Goal: Task Accomplishment & Management: Manage account settings

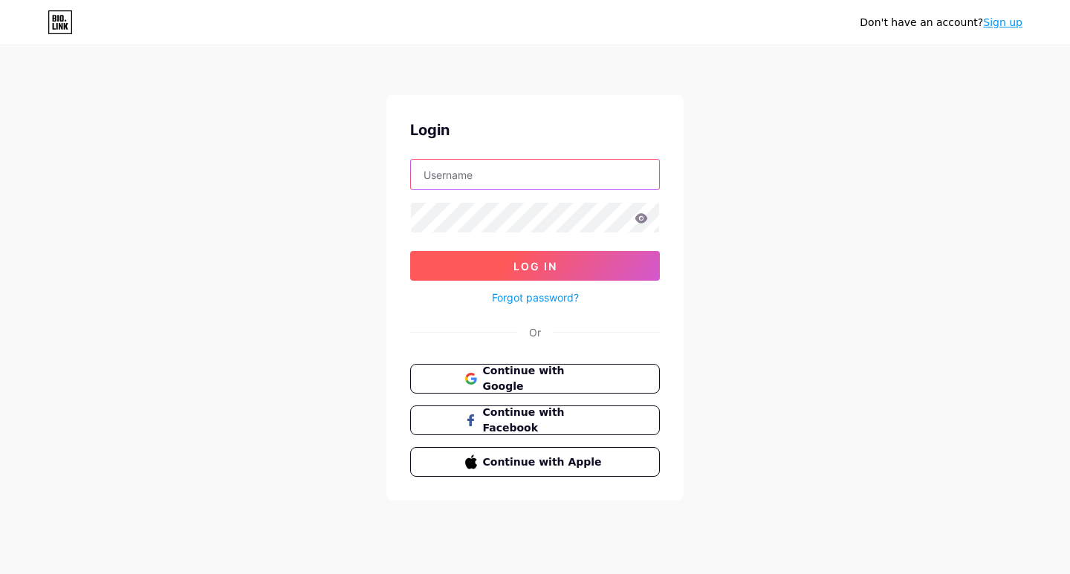
type input "labormaxpensacola"
click at [496, 264] on button "Log In" at bounding box center [535, 266] width 250 height 30
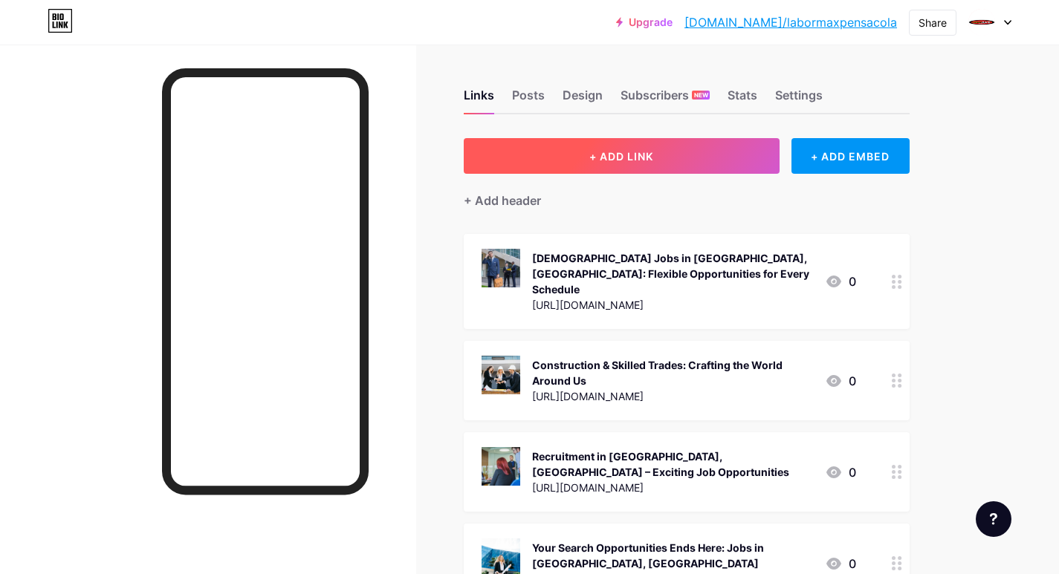
click at [560, 154] on button "+ ADD LINK" at bounding box center [622, 156] width 316 height 36
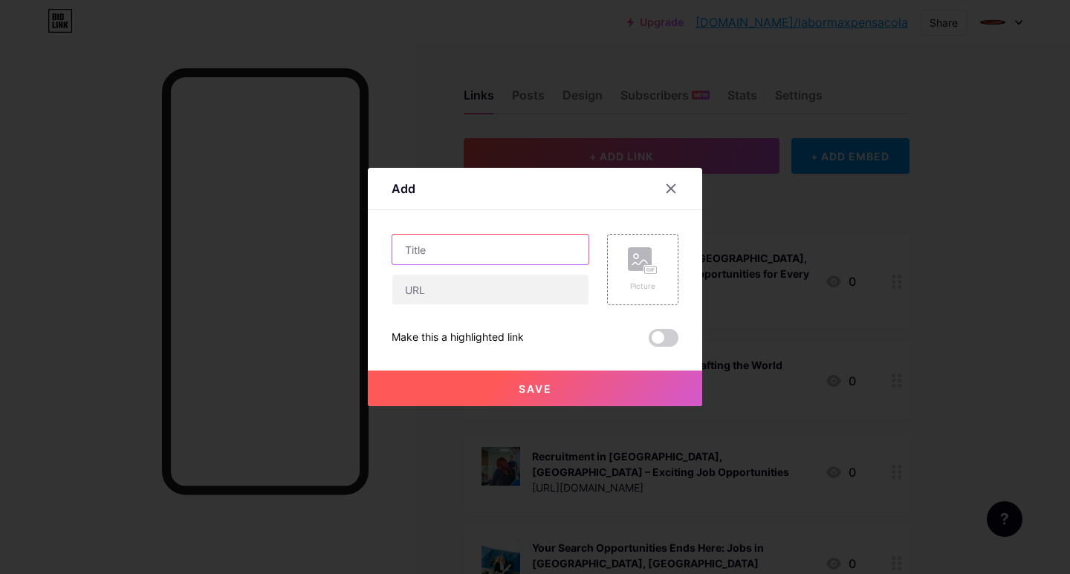
click at [418, 245] on input "text" at bounding box center [490, 250] width 196 height 30
paste input "Top [DEMOGRAPHIC_DATA] Jobs in [GEOGRAPHIC_DATA], [GEOGRAPHIC_DATA]"
type input "Top [DEMOGRAPHIC_DATA] Jobs in [GEOGRAPHIC_DATA], [GEOGRAPHIC_DATA]"
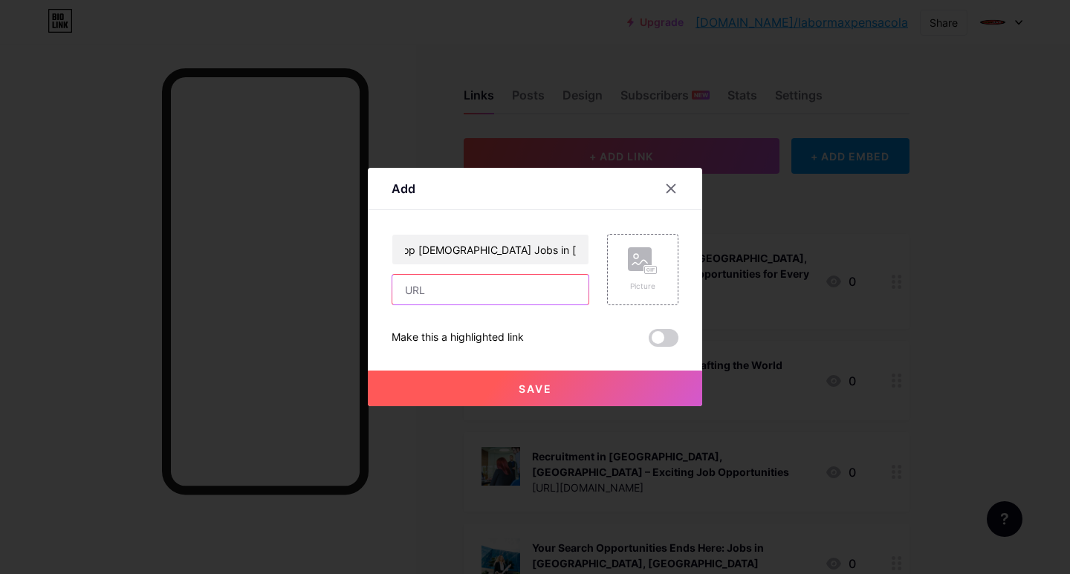
click at [447, 285] on input "text" at bounding box center [490, 290] width 196 height 30
paste input "[URL][DOMAIN_NAME]"
type input "[URL][DOMAIN_NAME]"
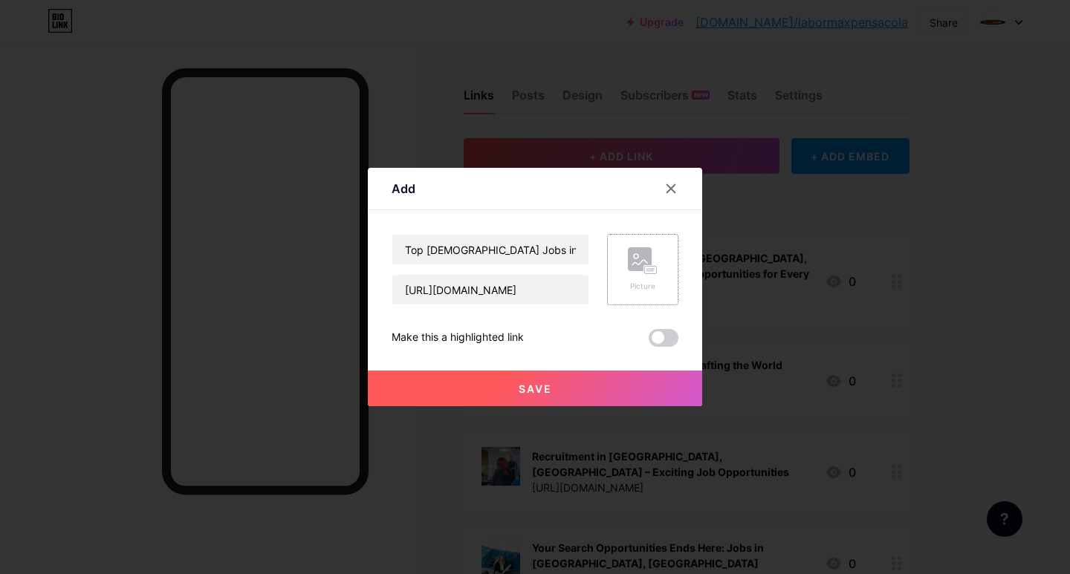
click at [609, 277] on div "Picture" at bounding box center [642, 269] width 71 height 71
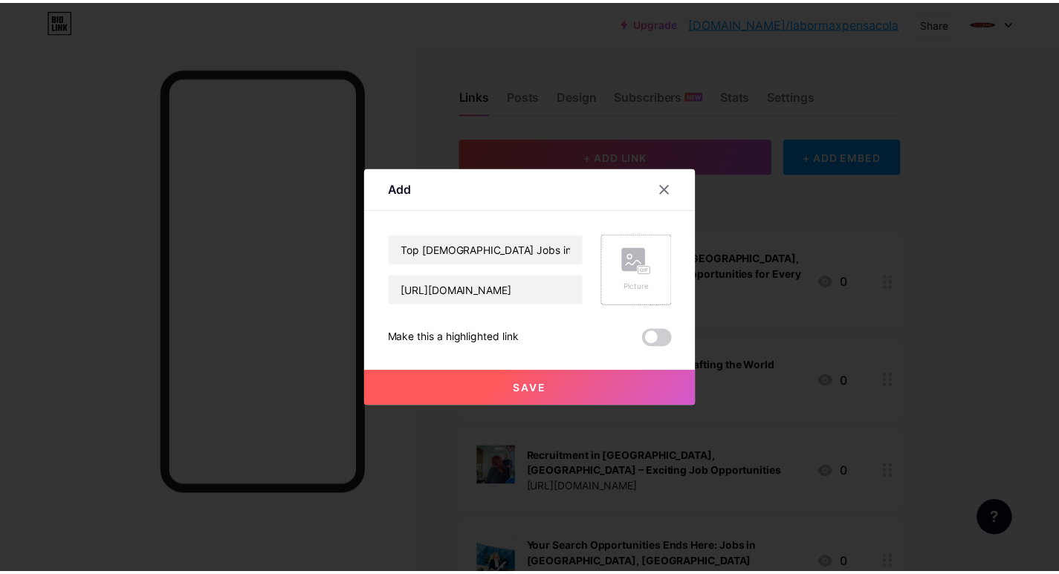
scroll to position [0, 0]
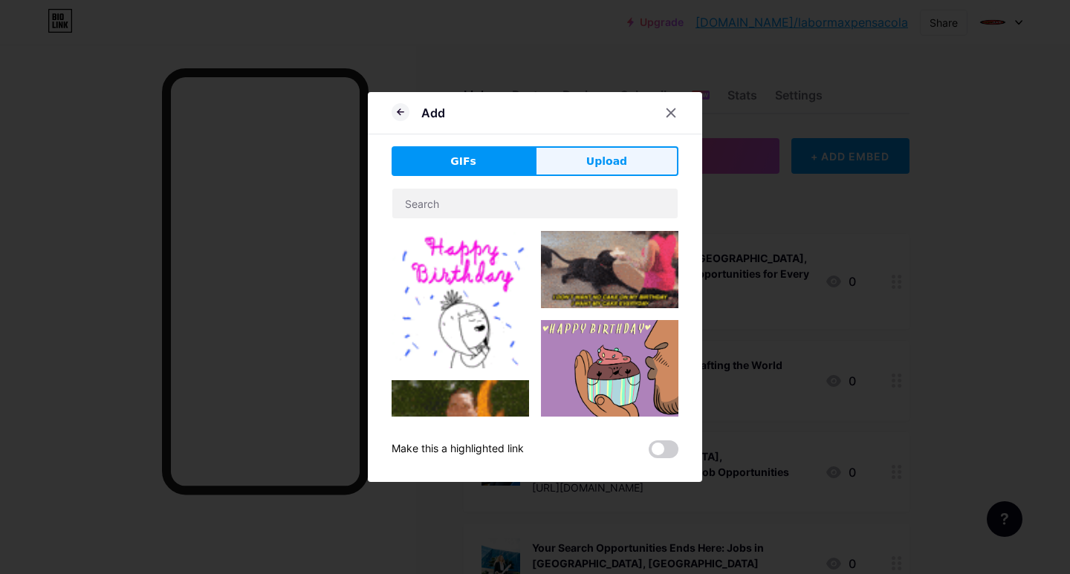
click at [583, 166] on button "Upload" at bounding box center [606, 161] width 143 height 30
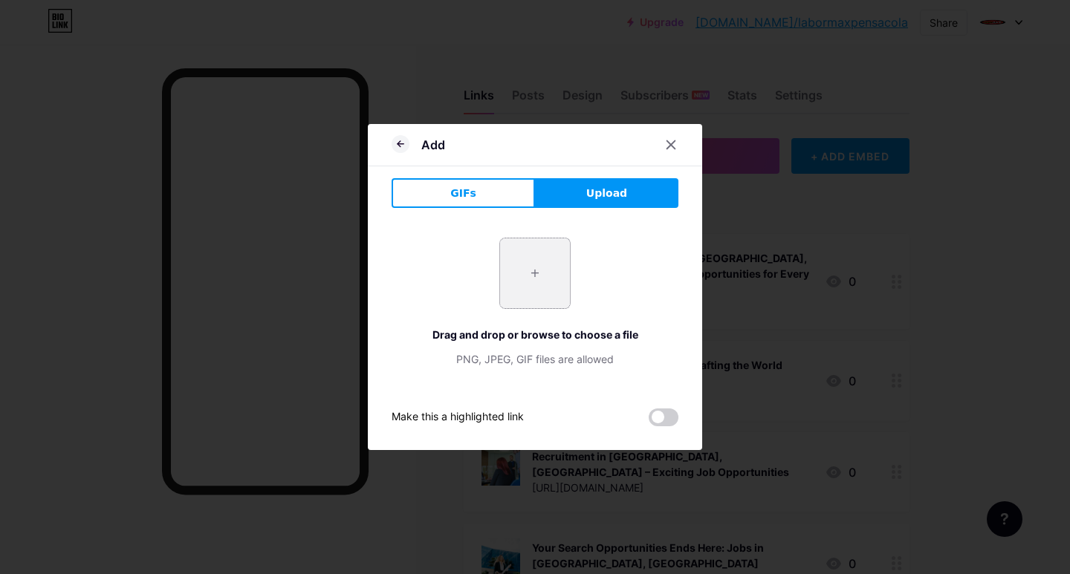
click at [522, 265] on input "file" at bounding box center [535, 274] width 70 height 70
type input "C:\fakepath\Top [DEMOGRAPHIC_DATA] Jobs in [GEOGRAPHIC_DATA], [GEOGRAPHIC_DATA]…"
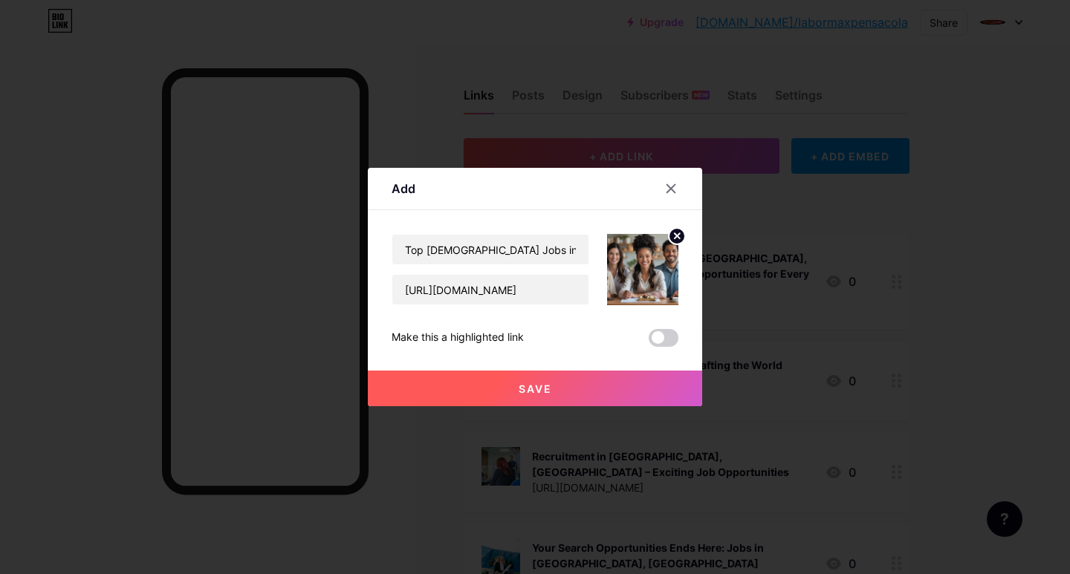
click at [483, 391] on button "Save" at bounding box center [535, 389] width 334 height 36
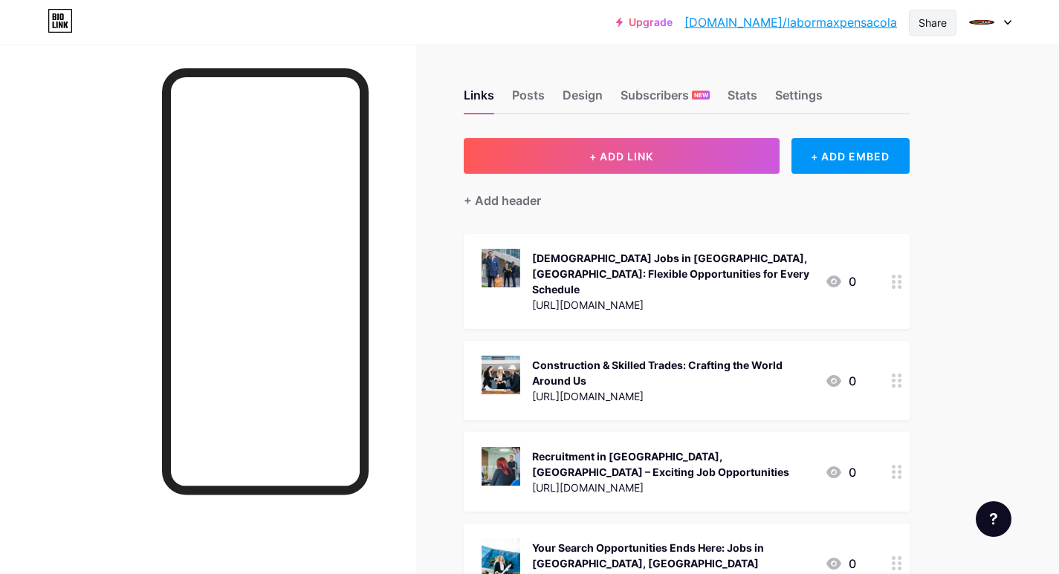
click at [918, 22] on div "Share" at bounding box center [932, 23] width 28 height 16
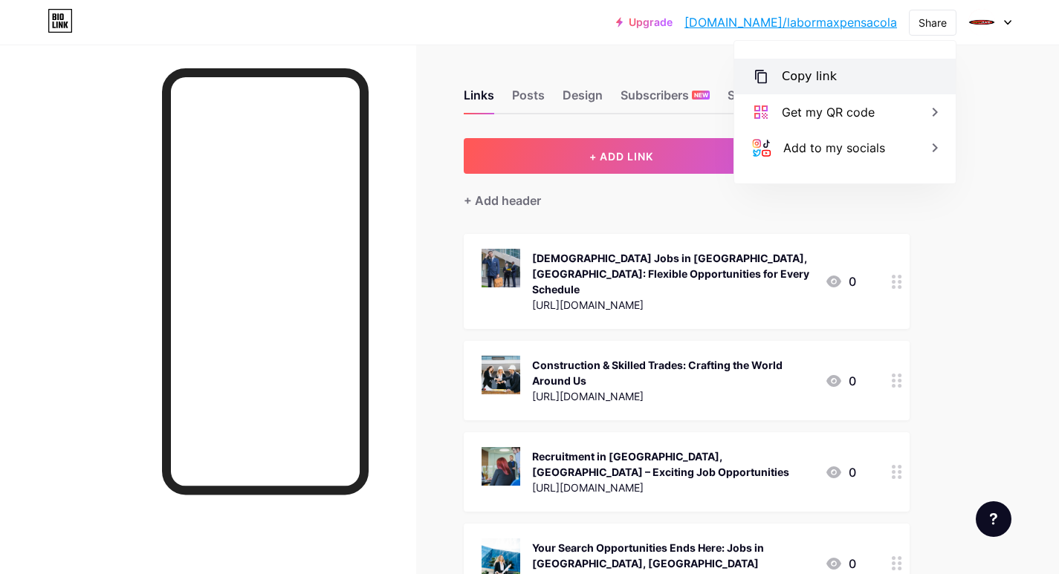
click at [817, 73] on div "Copy link" at bounding box center [809, 77] width 55 height 18
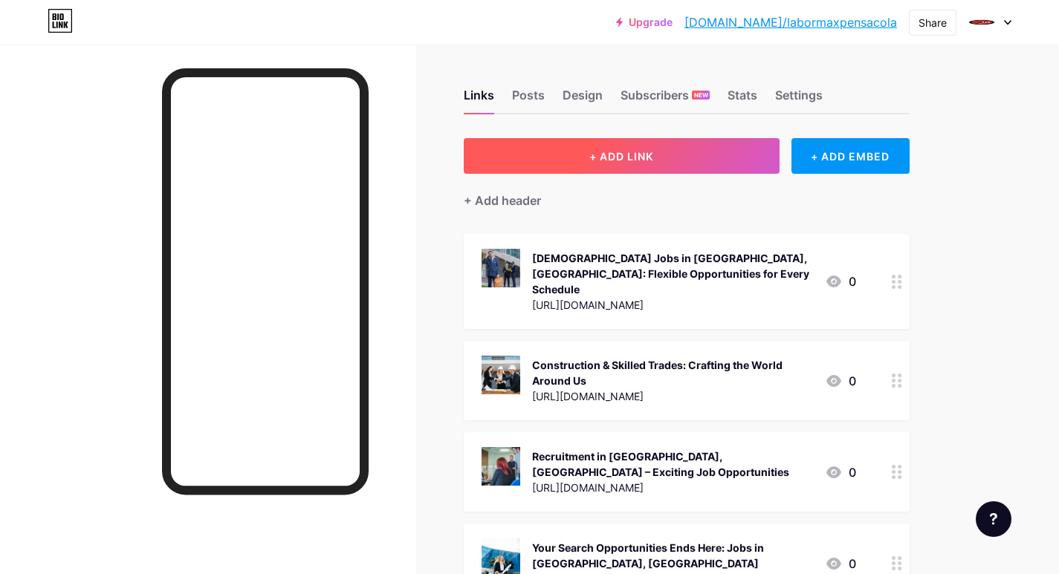
click at [570, 152] on button "+ ADD LINK" at bounding box center [622, 156] width 316 height 36
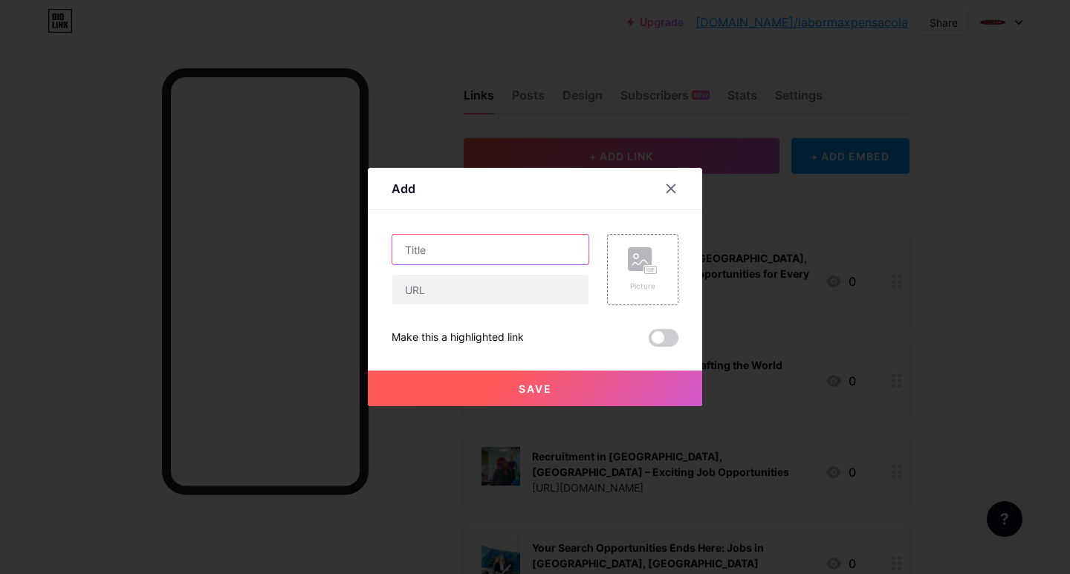
click at [426, 249] on input "text" at bounding box center [490, 250] width 196 height 30
paste input "Find Your Next Job"
type input "Find Your Next Job"
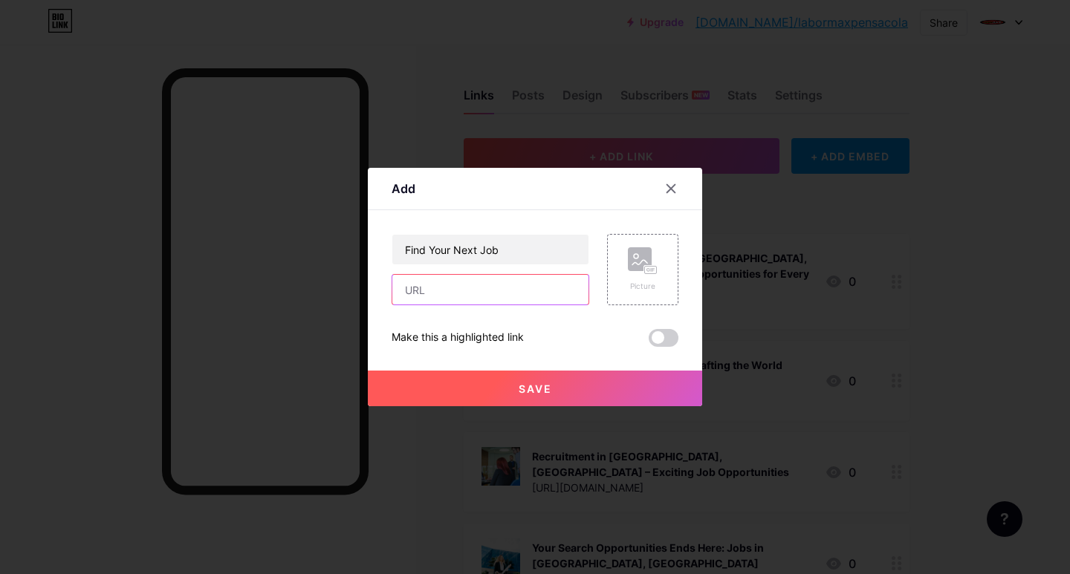
click at [435, 285] on input "text" at bounding box center [490, 290] width 196 height 30
paste input "[URL][DOMAIN_NAME]"
type input "[URL][DOMAIN_NAME]"
click at [650, 276] on div "Picture" at bounding box center [643, 269] width 30 height 45
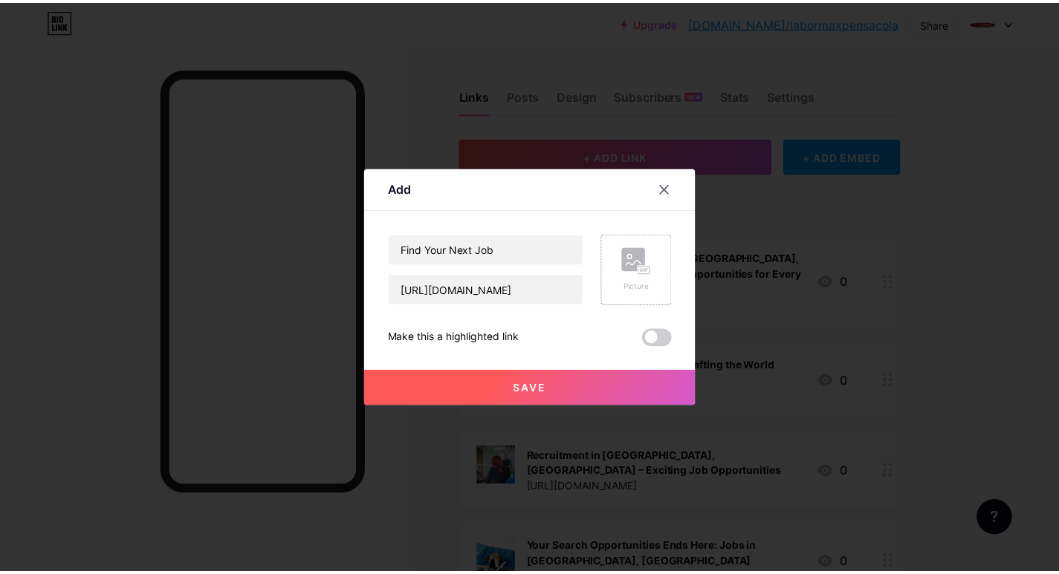
scroll to position [0, 0]
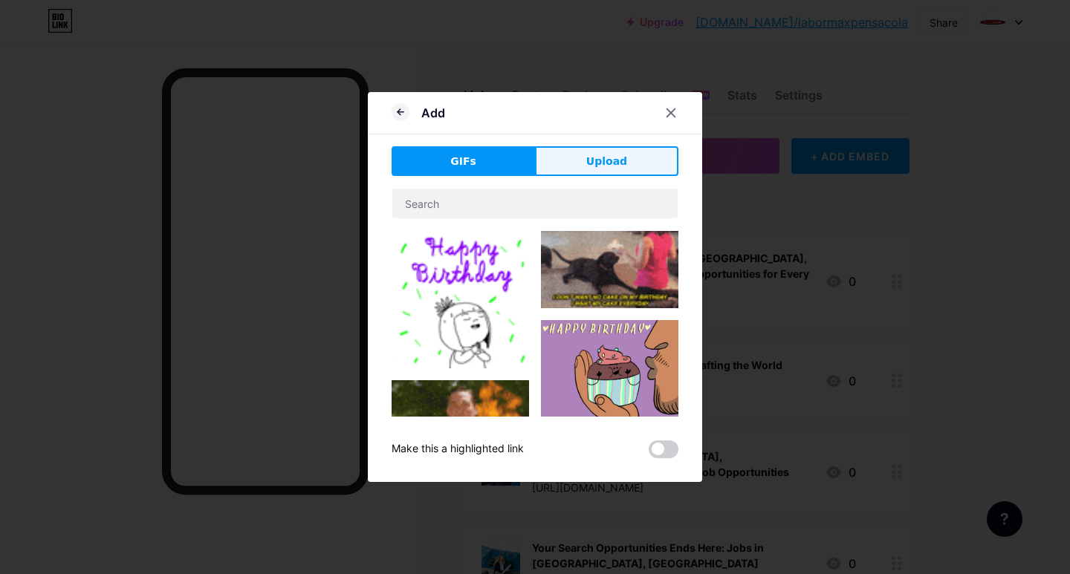
click at [560, 148] on button "Upload" at bounding box center [606, 161] width 143 height 30
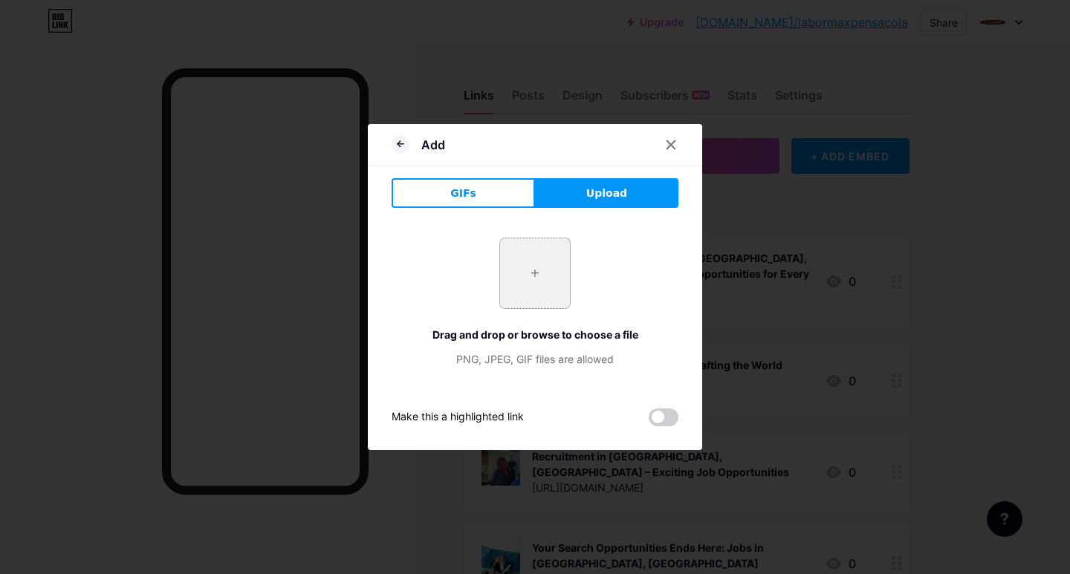
click at [530, 273] on input "file" at bounding box center [535, 274] width 70 height 70
type input "C:\fakepath\Find Your Next Job.jpg"
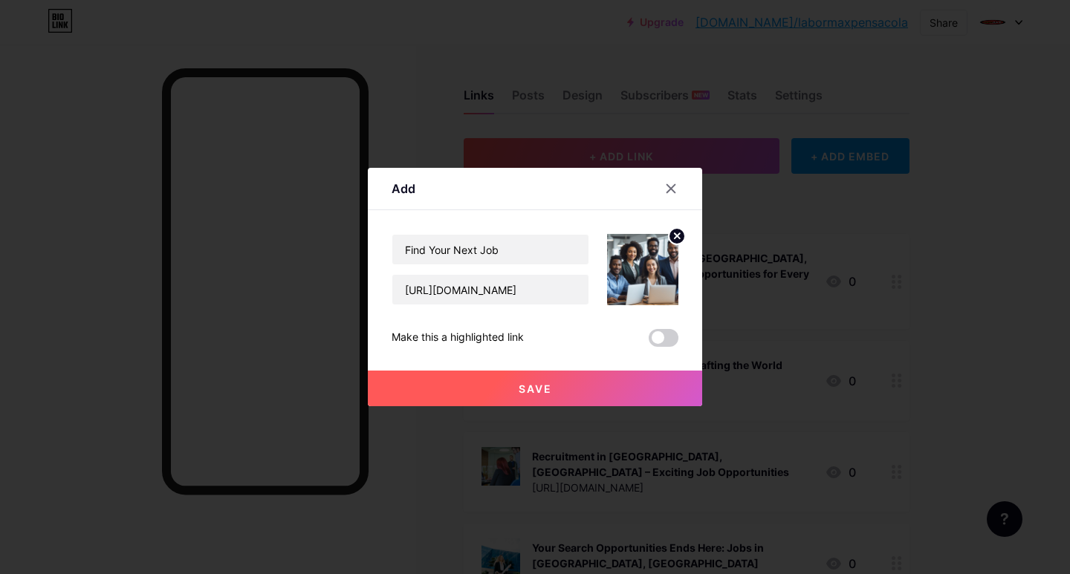
click at [505, 388] on button "Save" at bounding box center [535, 389] width 334 height 36
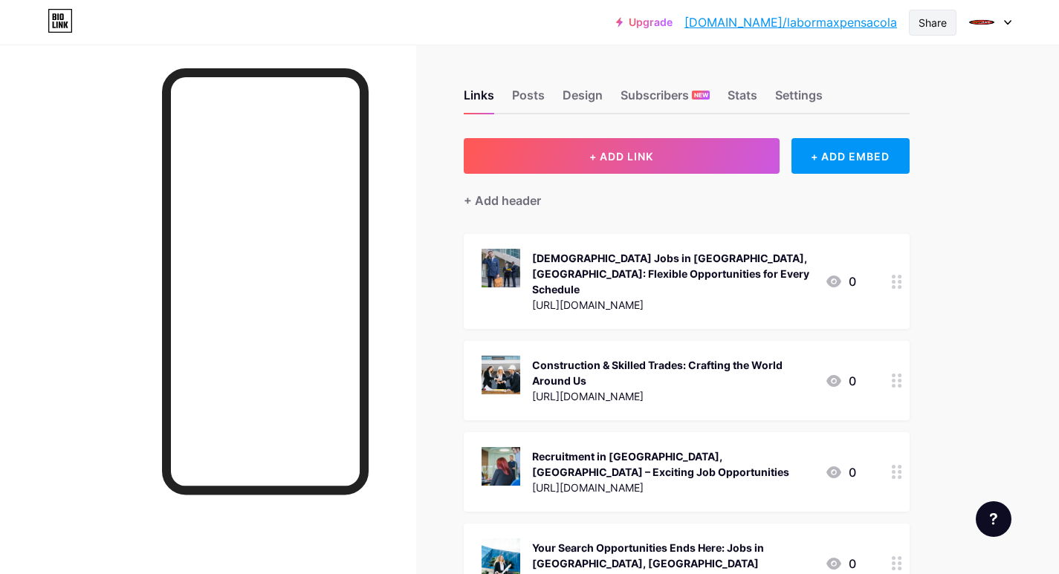
click at [934, 25] on div "Share" at bounding box center [932, 23] width 28 height 16
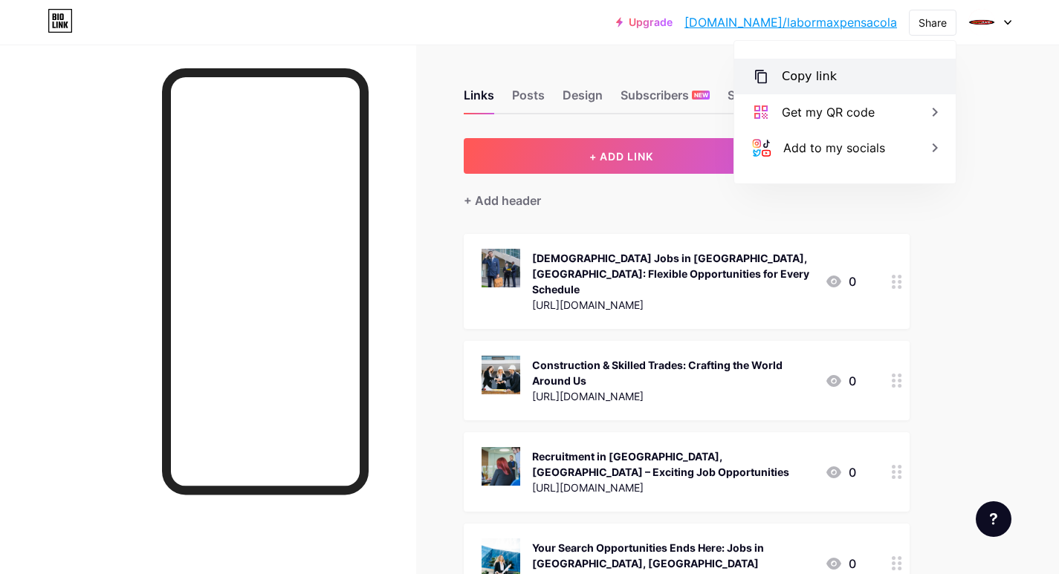
click at [800, 75] on div "Copy link" at bounding box center [809, 77] width 55 height 18
